Goal: Use online tool/utility: Use online tool/utility

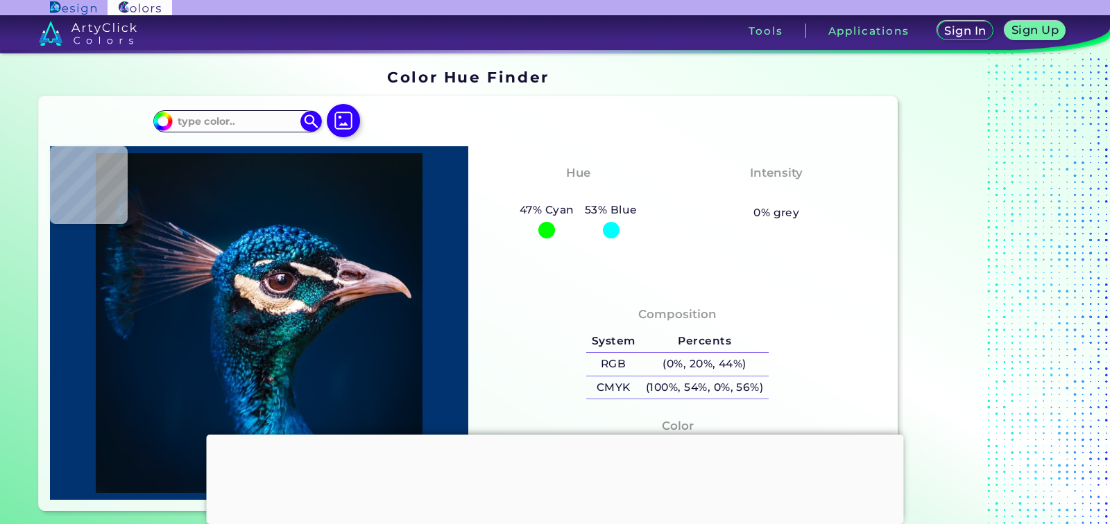
type input "#2293ab"
type input "#2293AB"
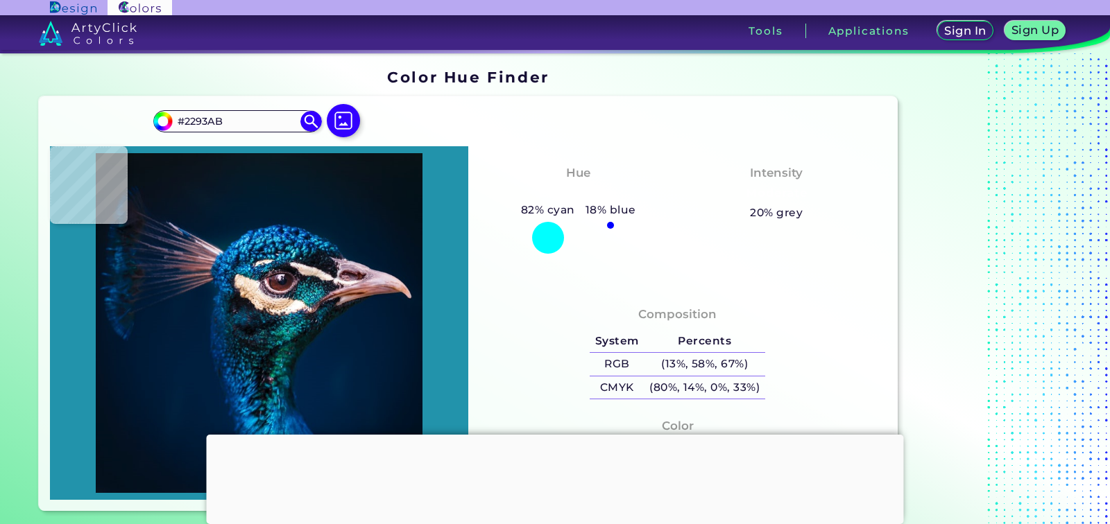
type input "#1f90a9"
type input "#1F90A9"
type input "#292a2e"
type input "#292A2E"
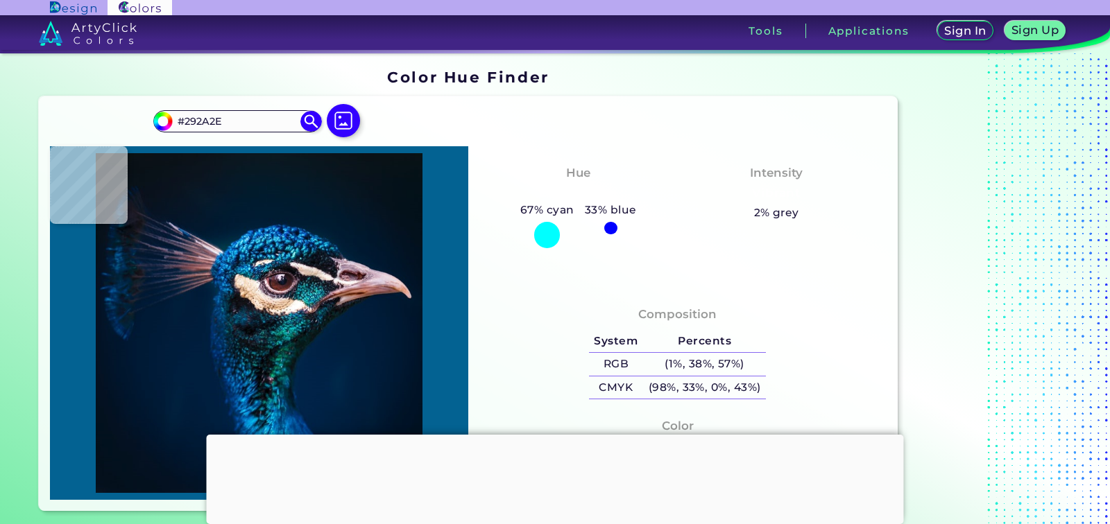
type input "#036292"
type input "#35b4e5"
type input "#35B4E5"
type input "#001f40"
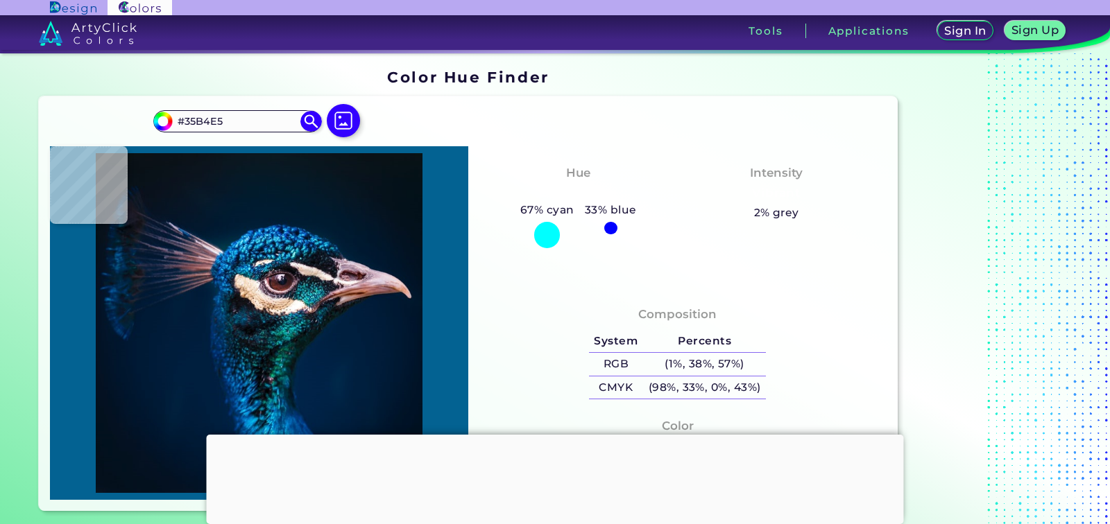
type input "#001F40"
type input "#011c31"
type input "#011C31"
type input "#041a28"
type input "#041A28"
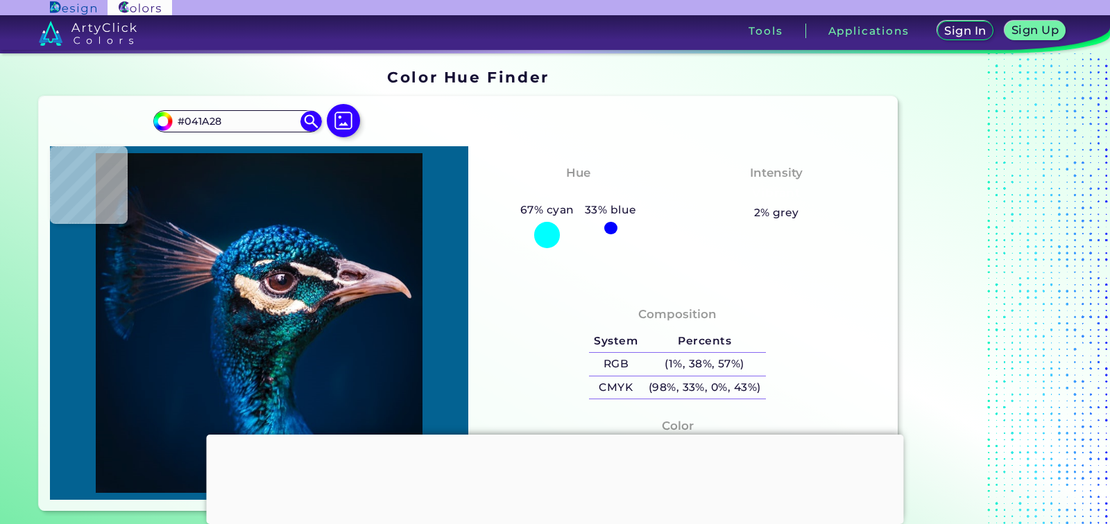
type input "#051826"
type input "#09161f"
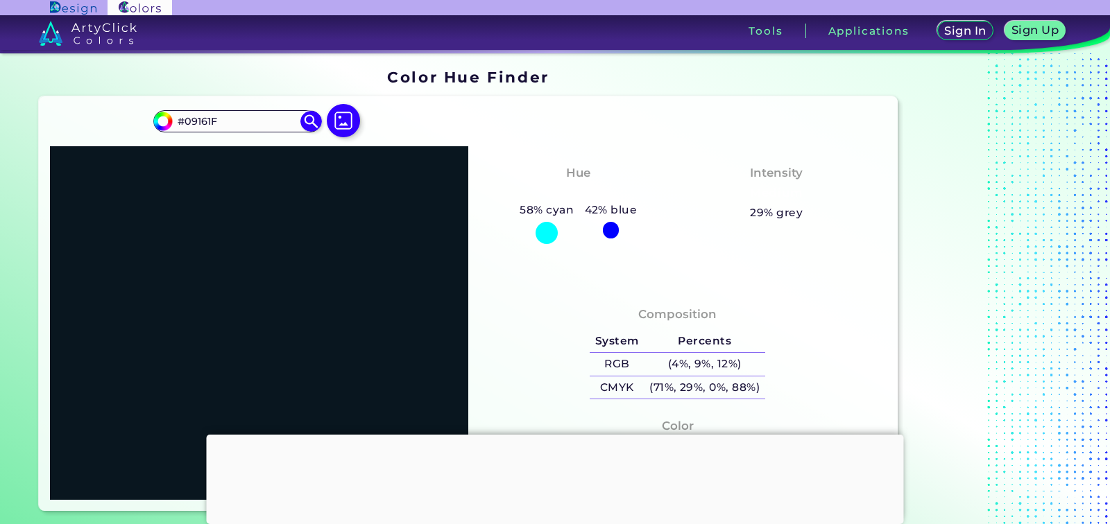
click at [409, 120] on div "#09161f #09161F Acadia ◉ Acid Green ◉ Aero Blue ◉ Alabaster ◉ Albescent White ◉…" at bounding box center [468, 303] width 859 height 415
click at [268, 122] on input "#09161F" at bounding box center [237, 121] width 129 height 19
paste input "#b5c5cf"
click at [191, 117] on input "##b5c5cf" at bounding box center [237, 121] width 129 height 19
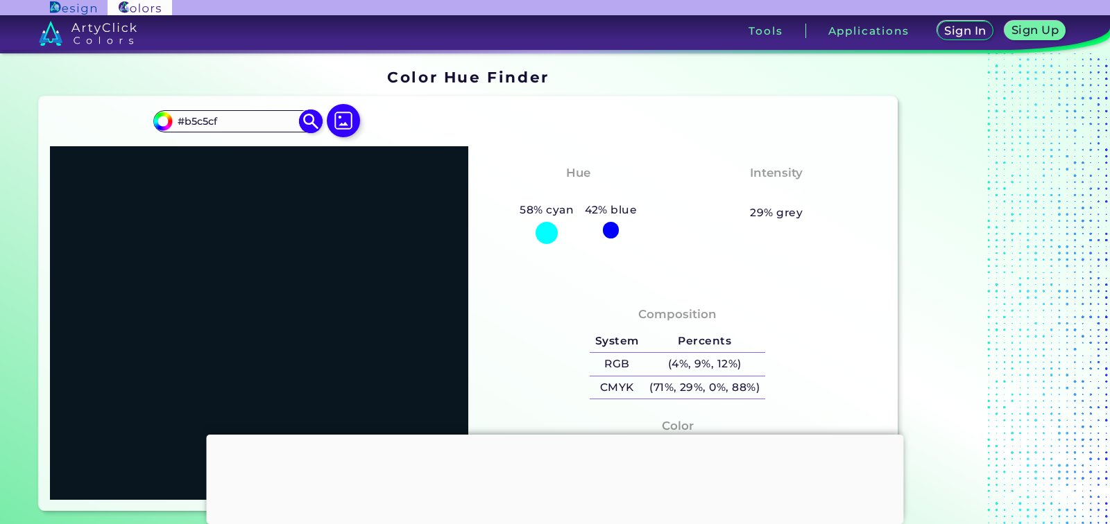
type input "#b5c5cf"
type input "#B5C5CF"
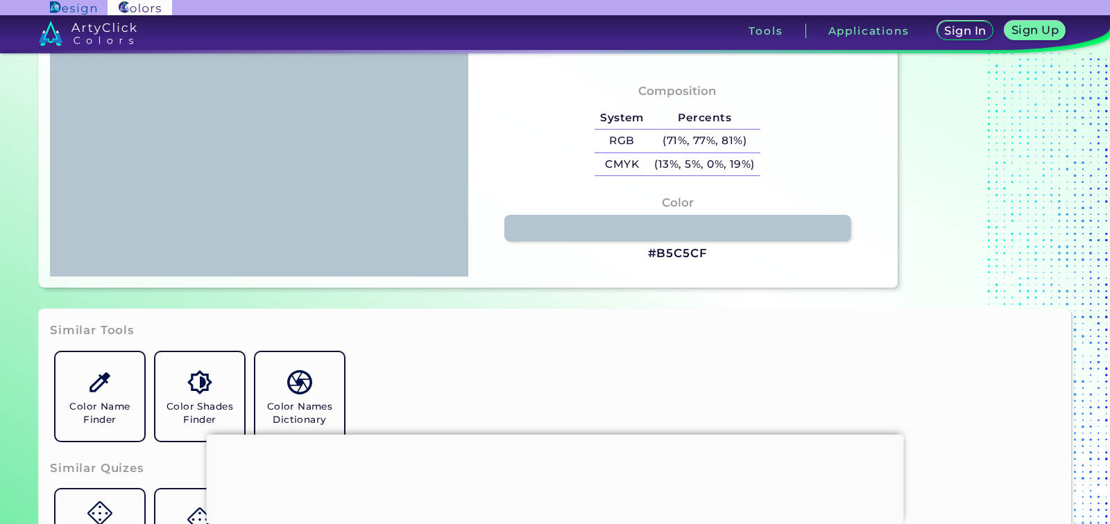
scroll to position [280, 0]
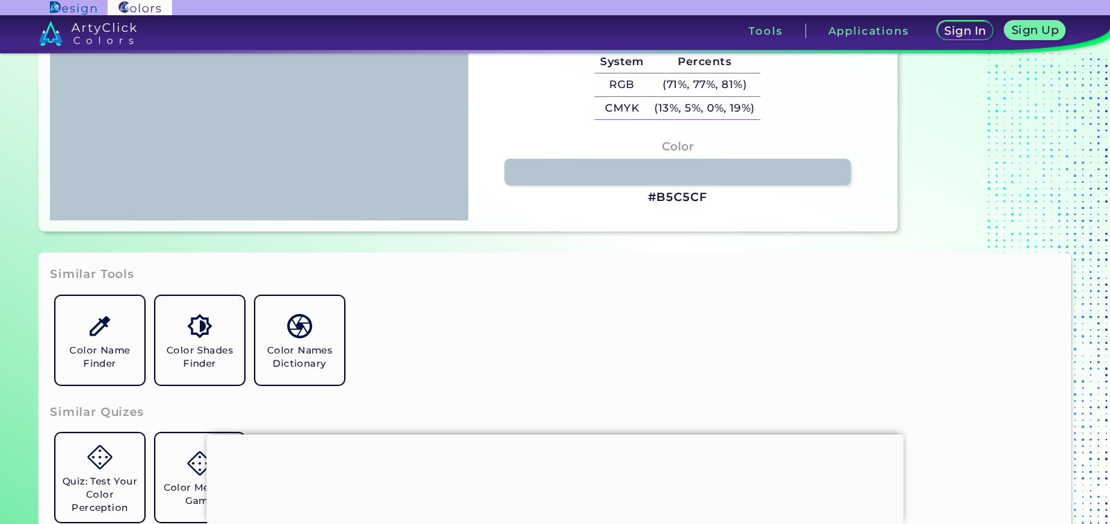
click at [554, 435] on div at bounding box center [555, 435] width 697 height 0
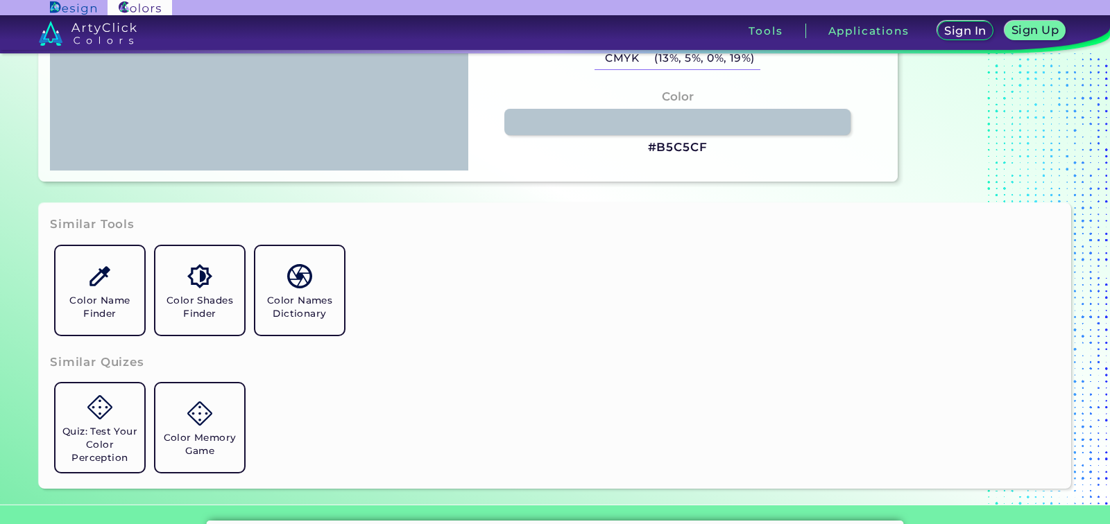
scroll to position [351, 0]
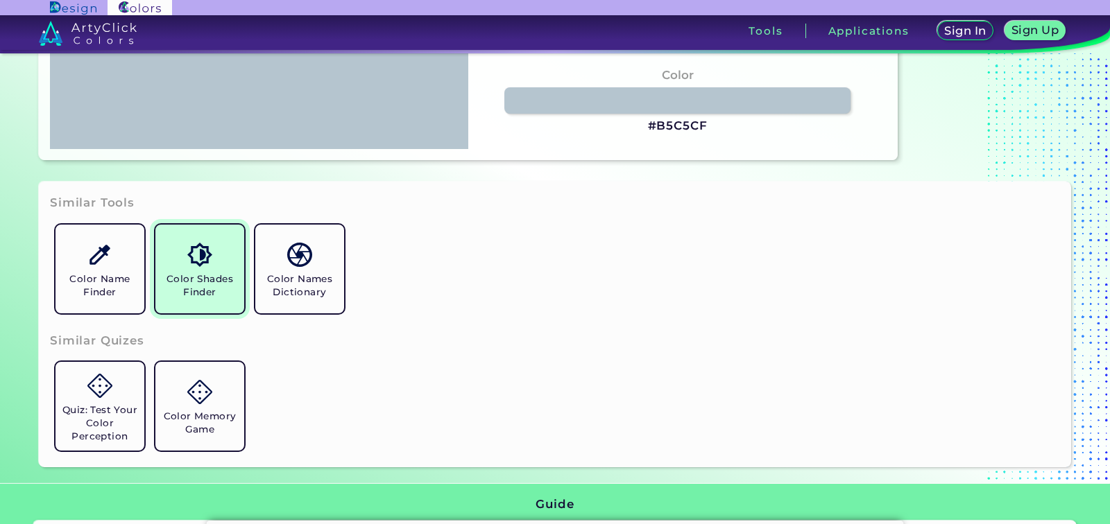
click at [189, 258] on img at bounding box center [199, 255] width 24 height 24
